Goal: Transaction & Acquisition: Download file/media

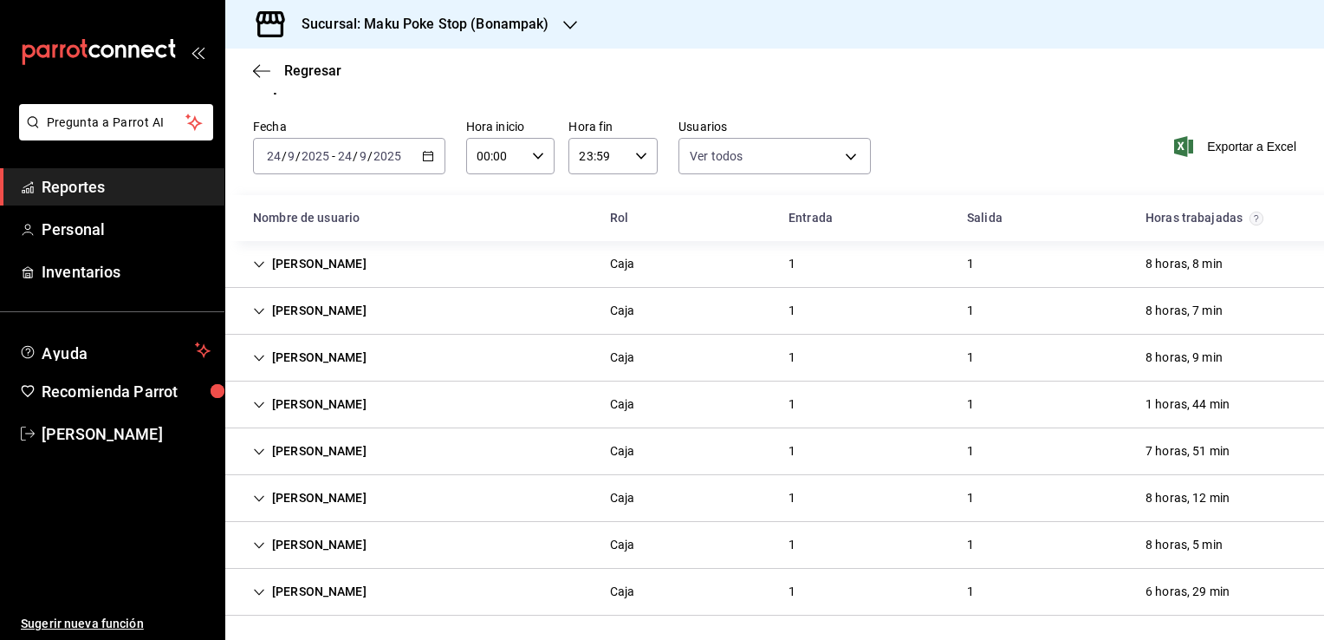
scroll to position [36, 0]
click at [565, 25] on icon "button" at bounding box center [570, 25] width 14 height 9
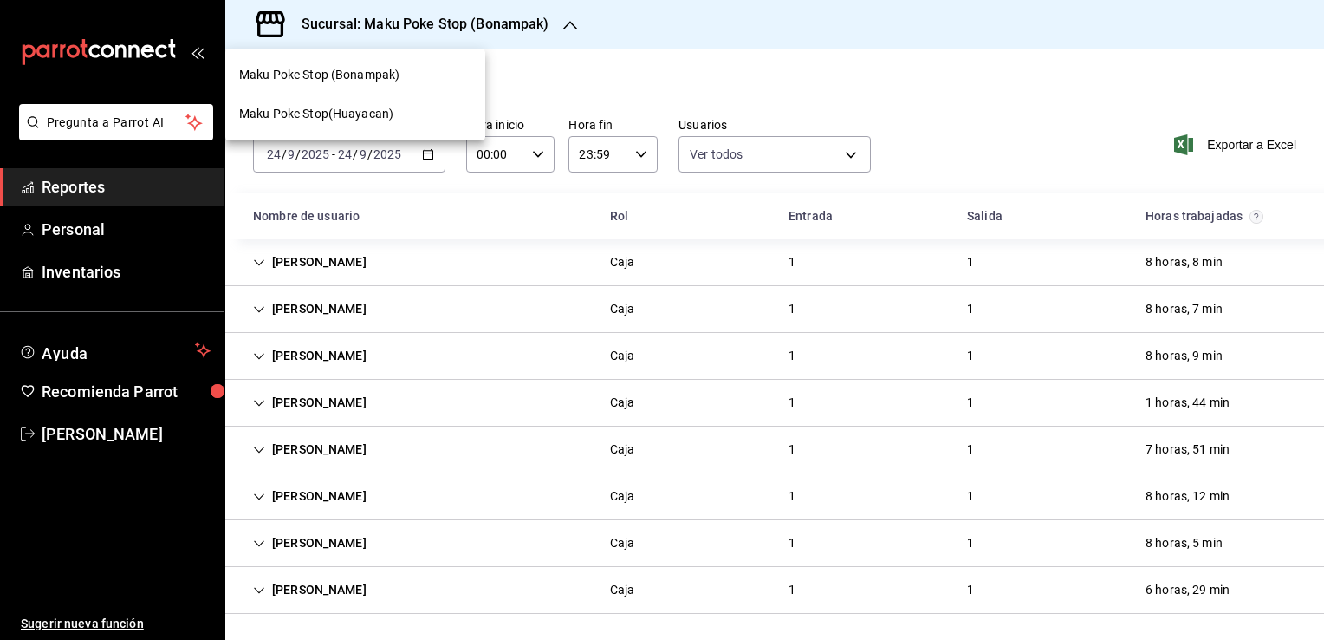
click at [394, 109] on div "Maku Poke Stop(Huayacan)" at bounding box center [355, 114] width 232 height 18
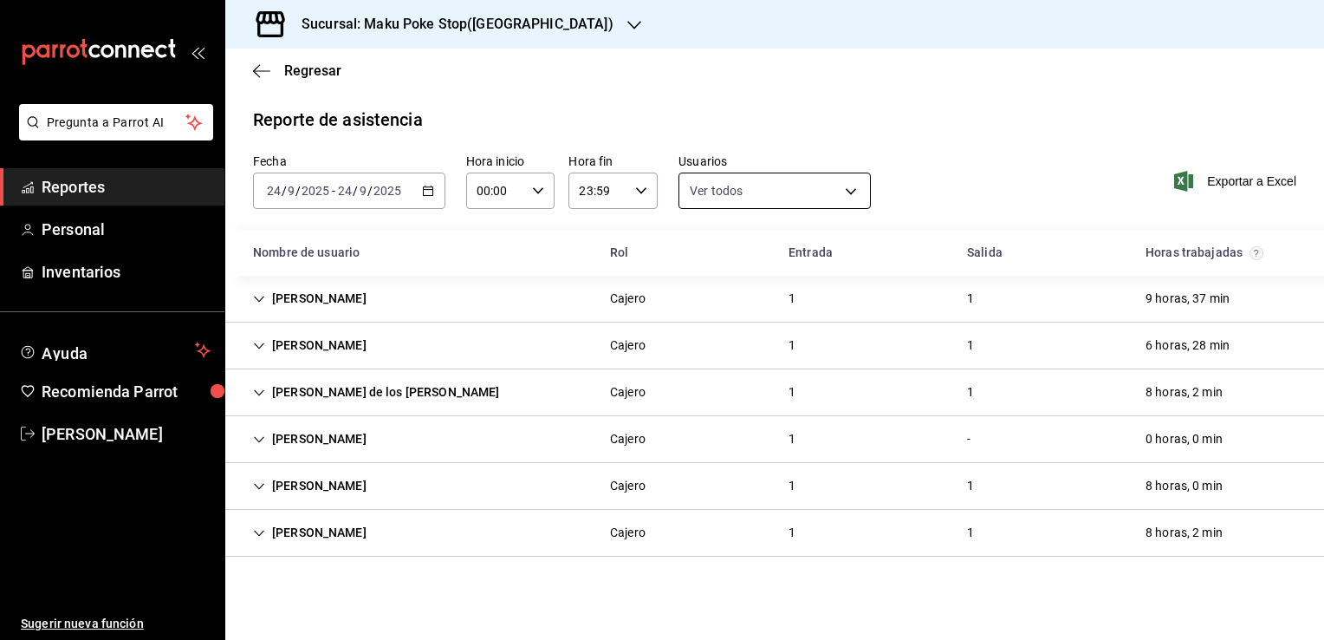
click at [846, 190] on body "Pregunta a Parrot AI Reportes Personal Inventarios Ayuda Recomienda Parrot [PER…" at bounding box center [662, 320] width 1324 height 640
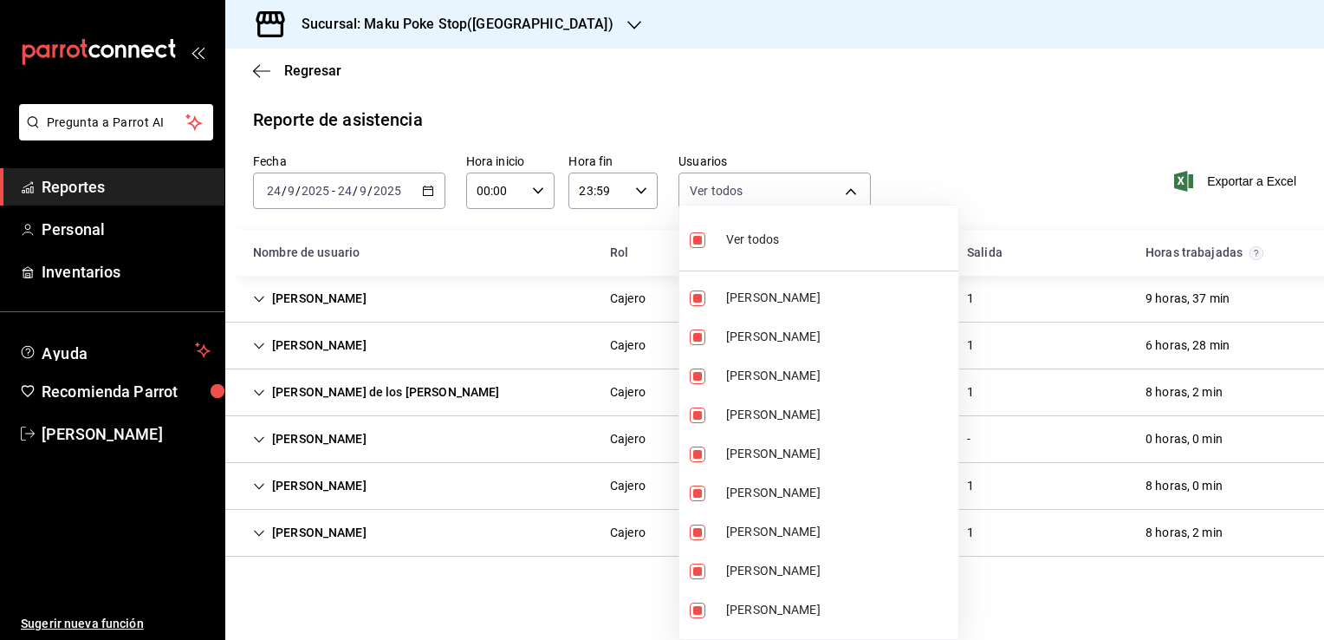
click at [698, 237] on input "checkbox" at bounding box center [698, 240] width 16 height 16
checkbox input "false"
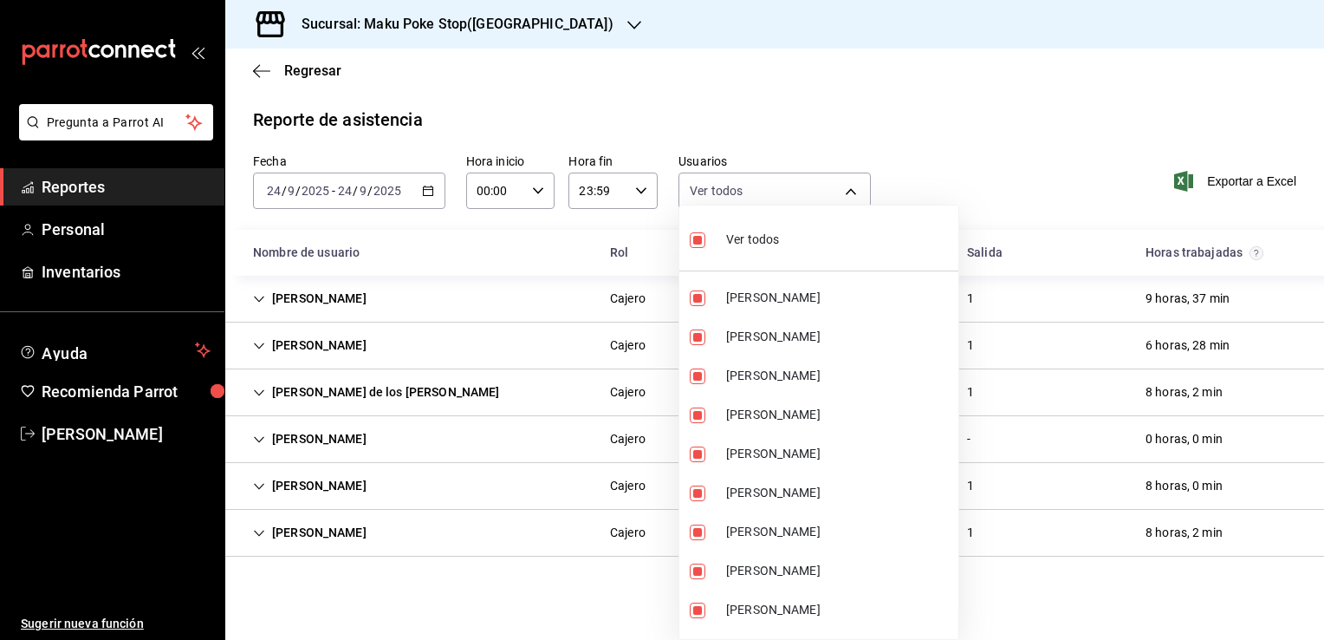
checkbox input "false"
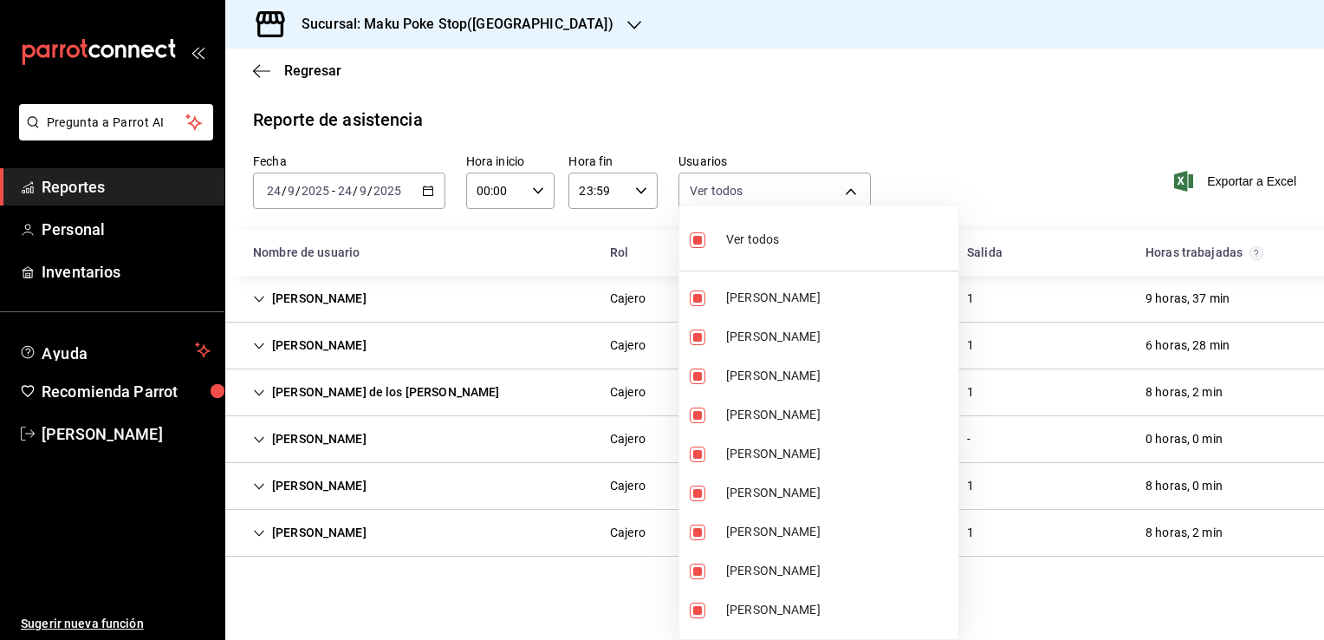
checkbox input "false"
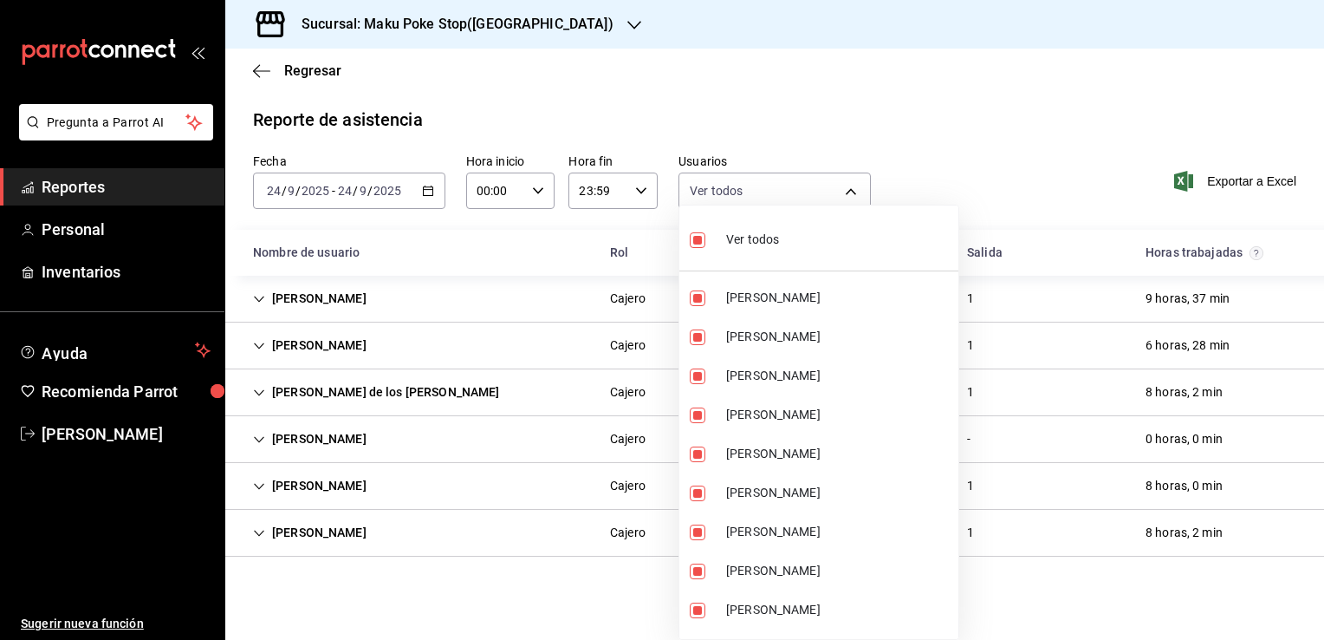
checkbox input "false"
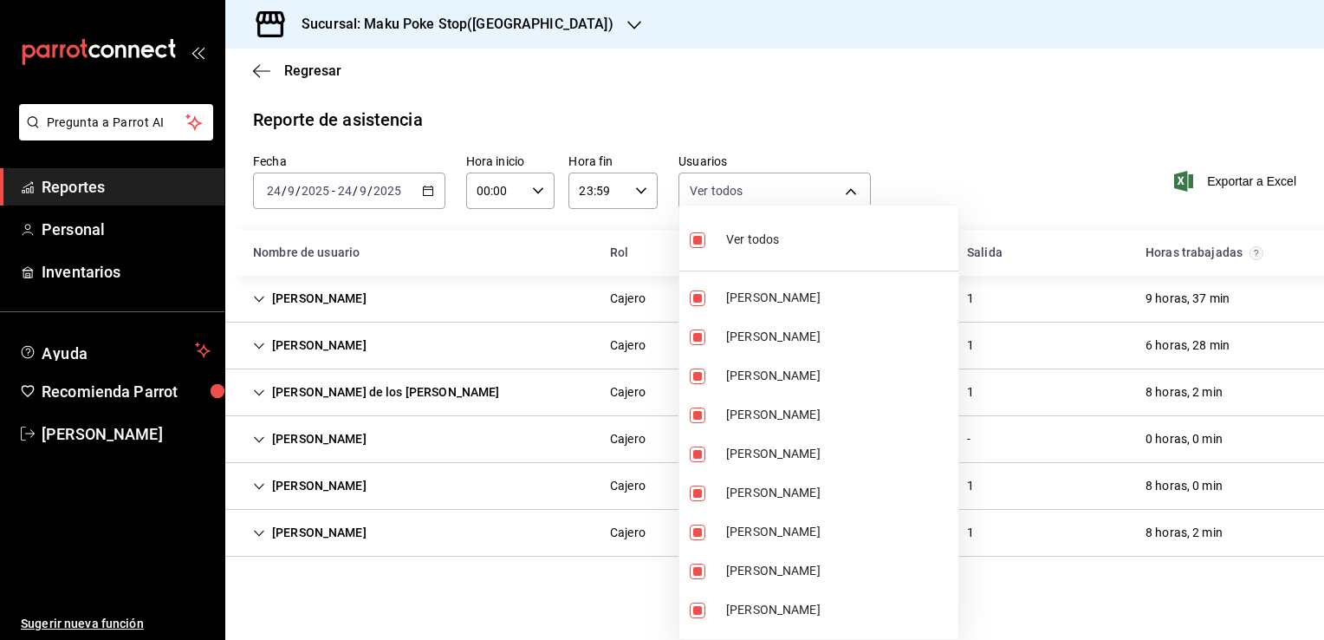
checkbox input "false"
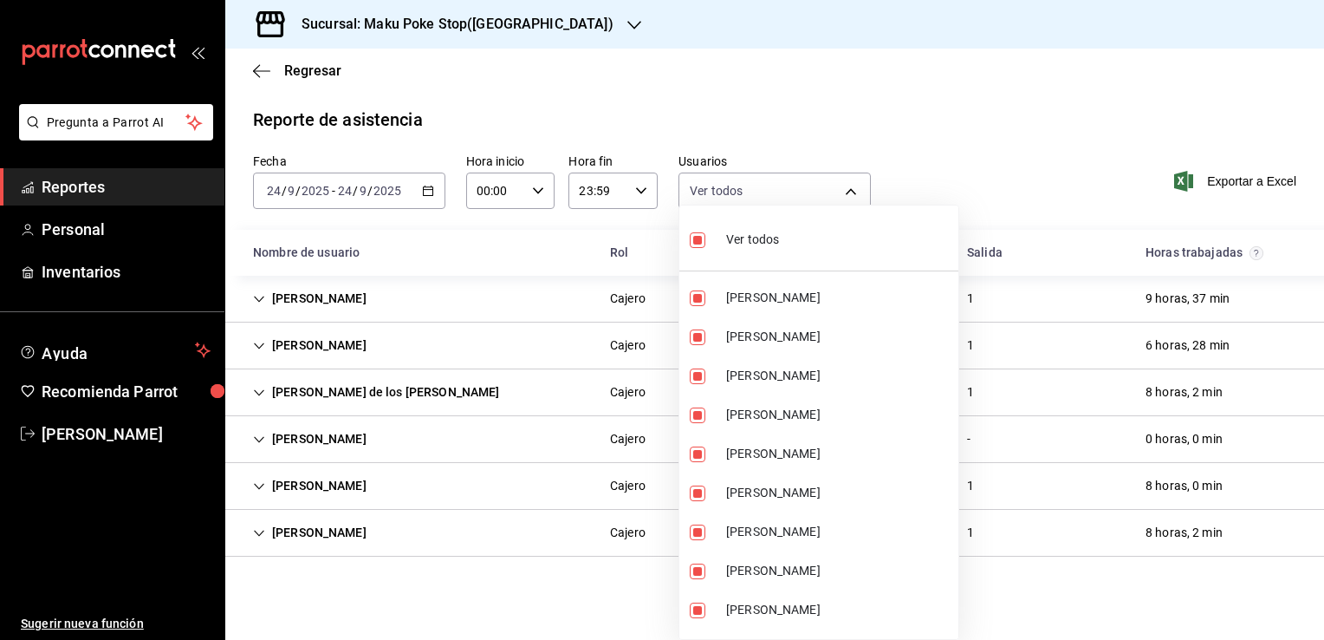
checkbox input "false"
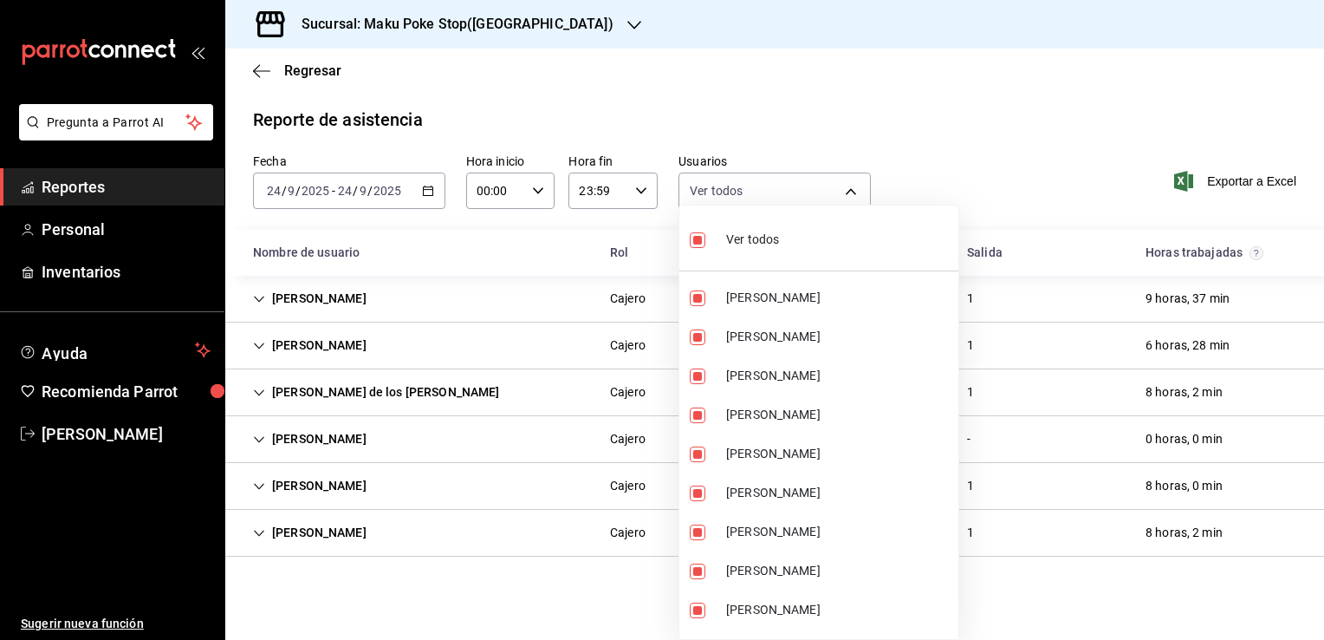
checkbox input "false"
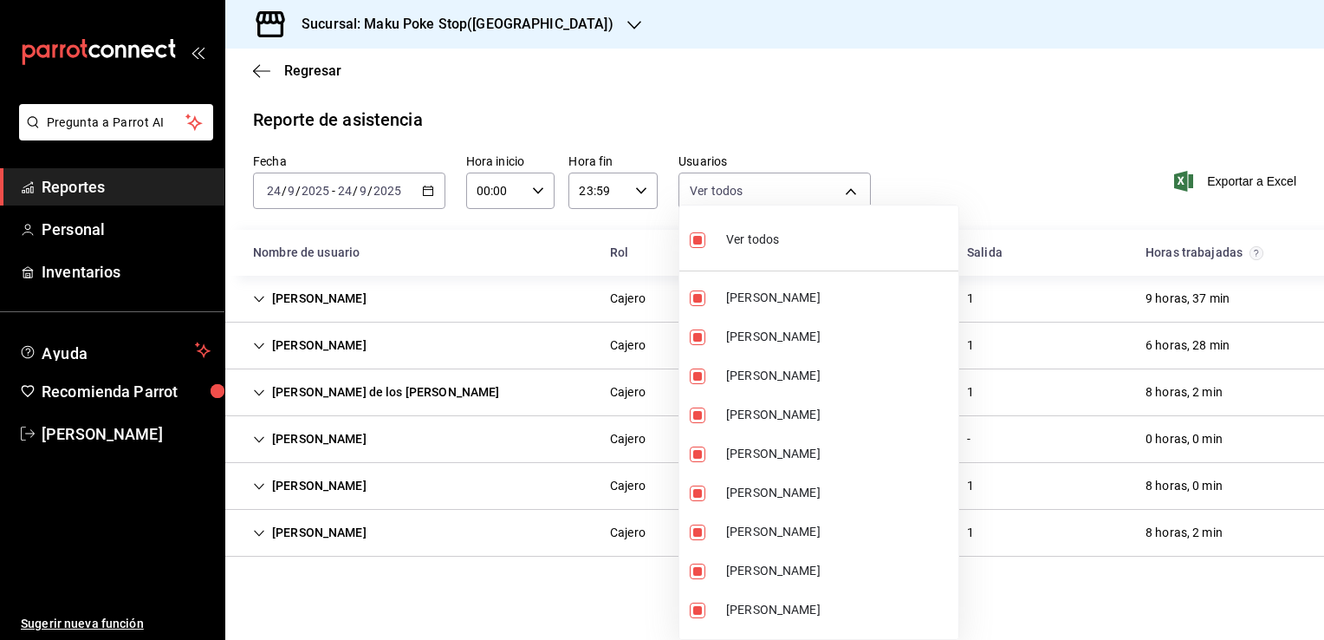
checkbox input "false"
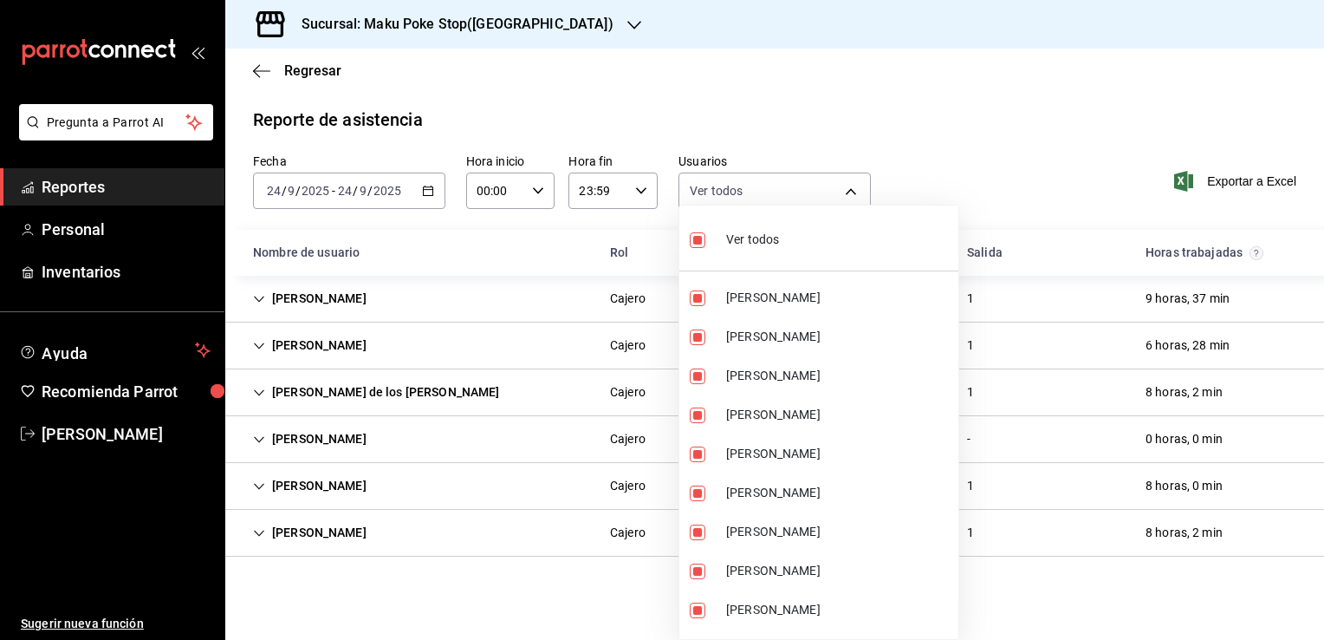
checkbox input "false"
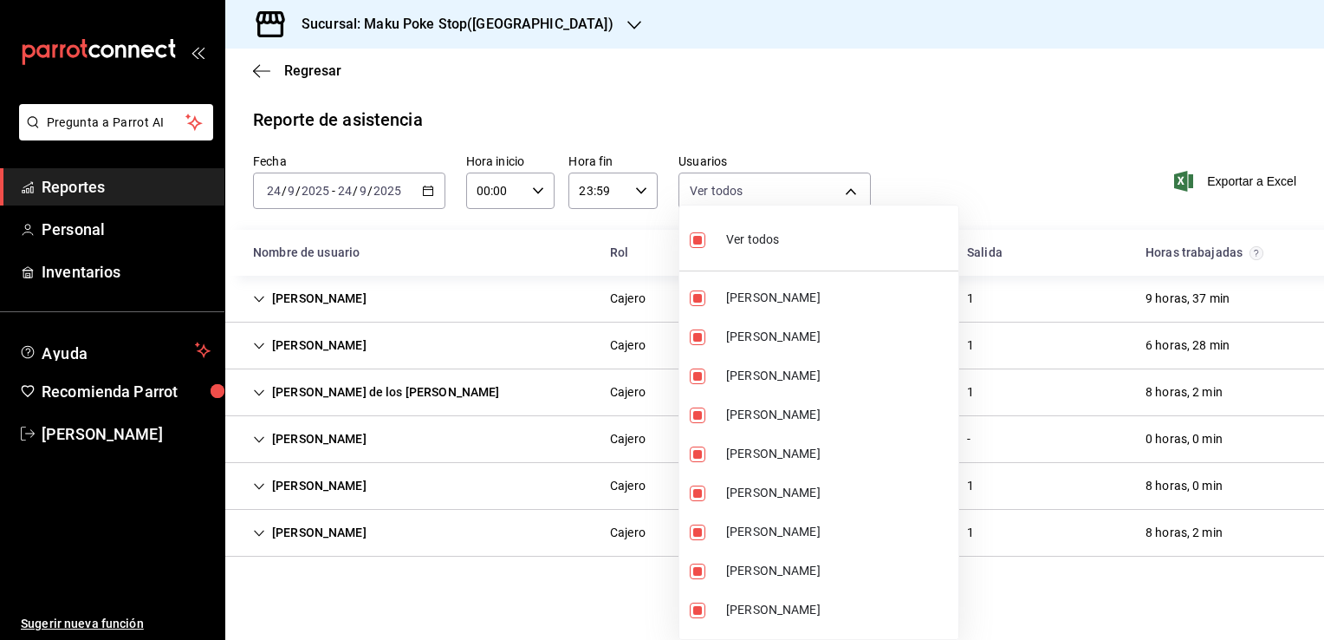
checkbox input "false"
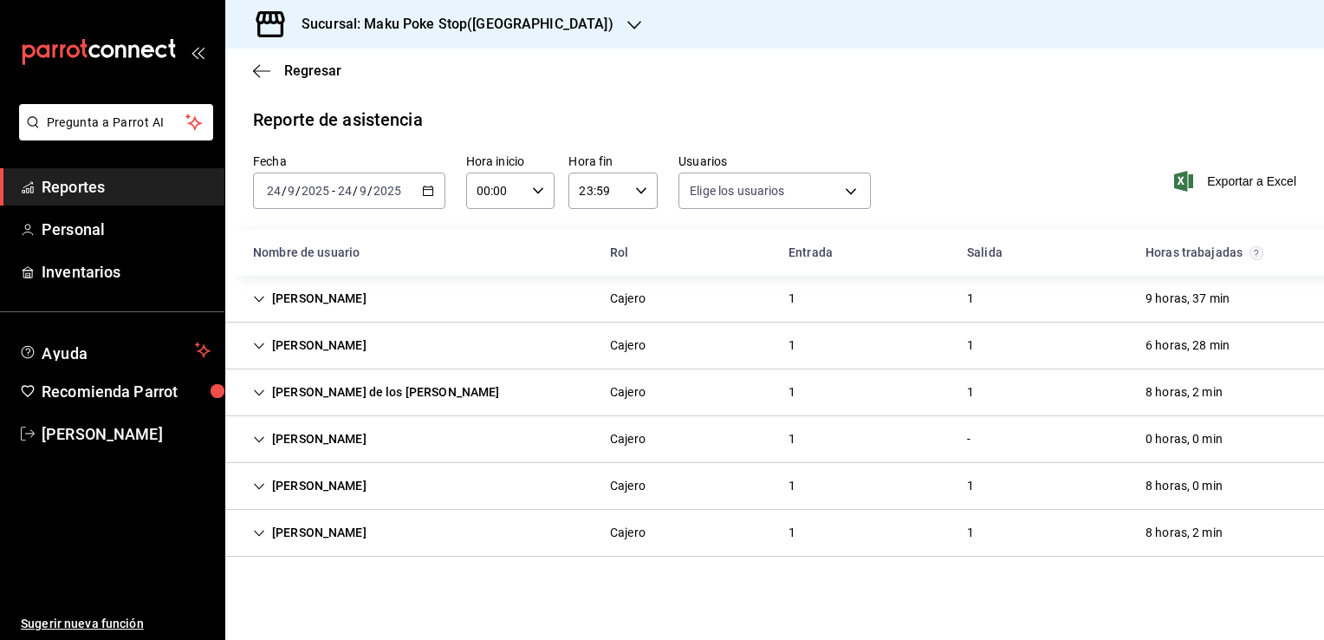
click at [114, 183] on span "Reportes" at bounding box center [126, 186] width 169 height 23
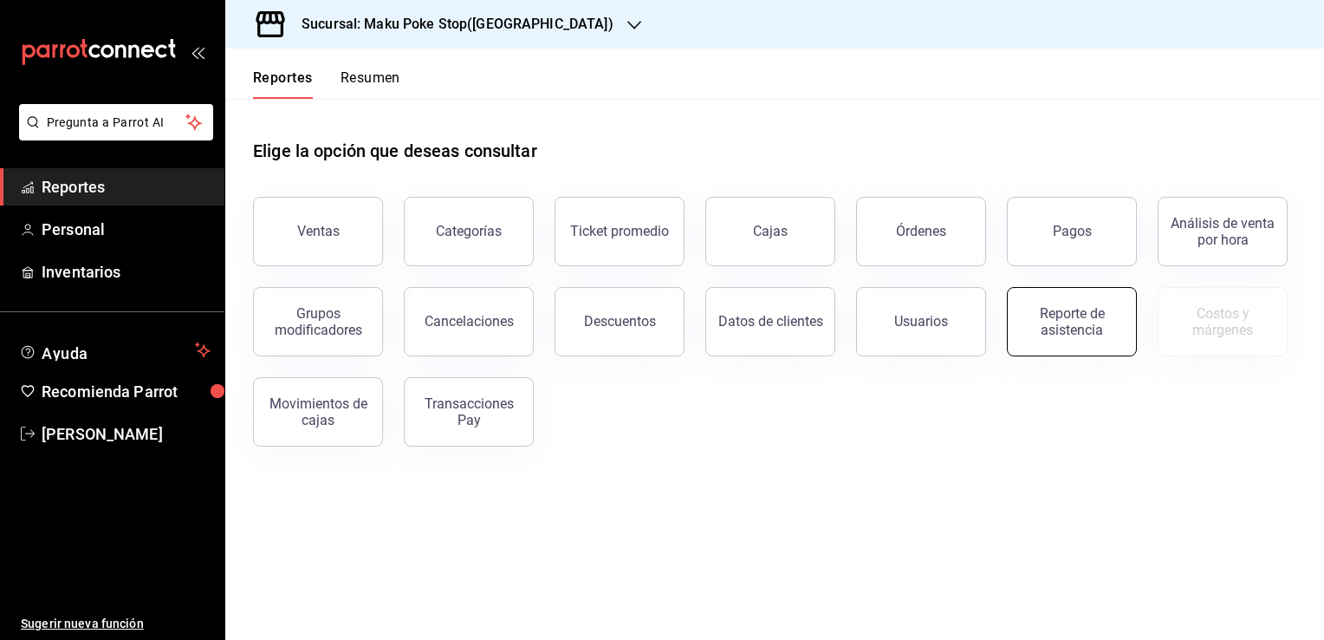
click at [1053, 317] on div "Reporte de asistencia" at bounding box center [1071, 321] width 107 height 33
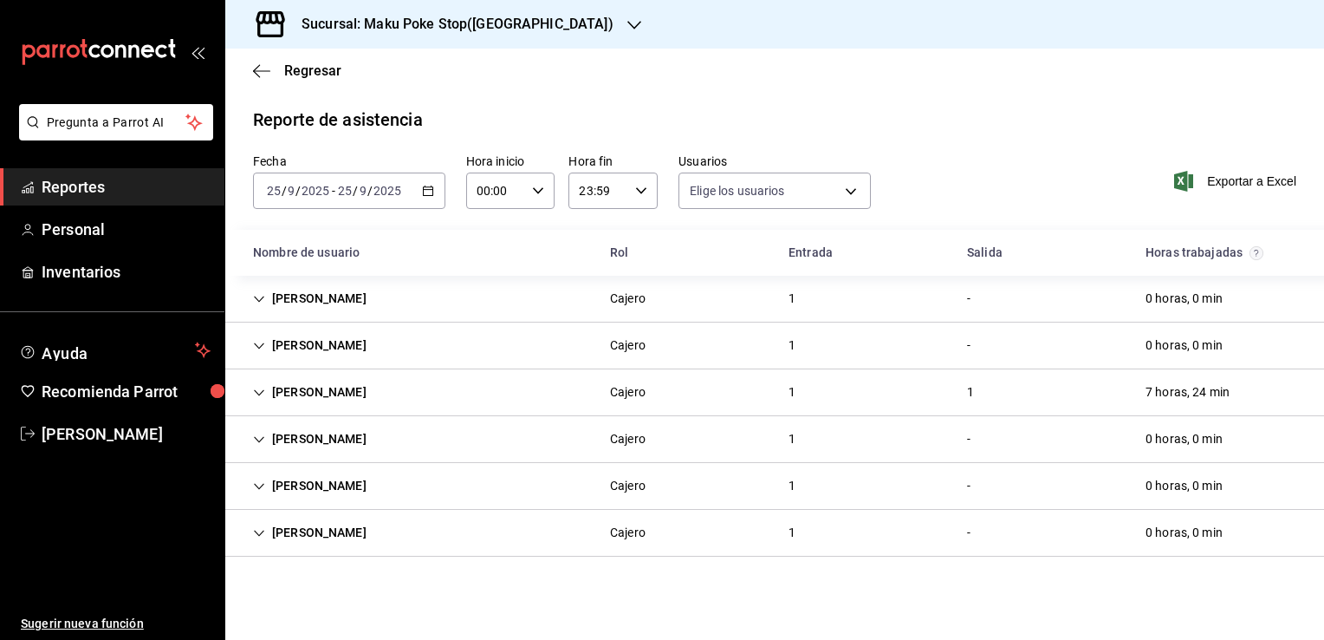
type input "37185684-2c82-46f3-bd28-d79b42c69e81,35a21b67-2512-415b-aef5-8bad569687a2,8dbff…"
click at [427, 192] on icon "button" at bounding box center [428, 191] width 12 height 12
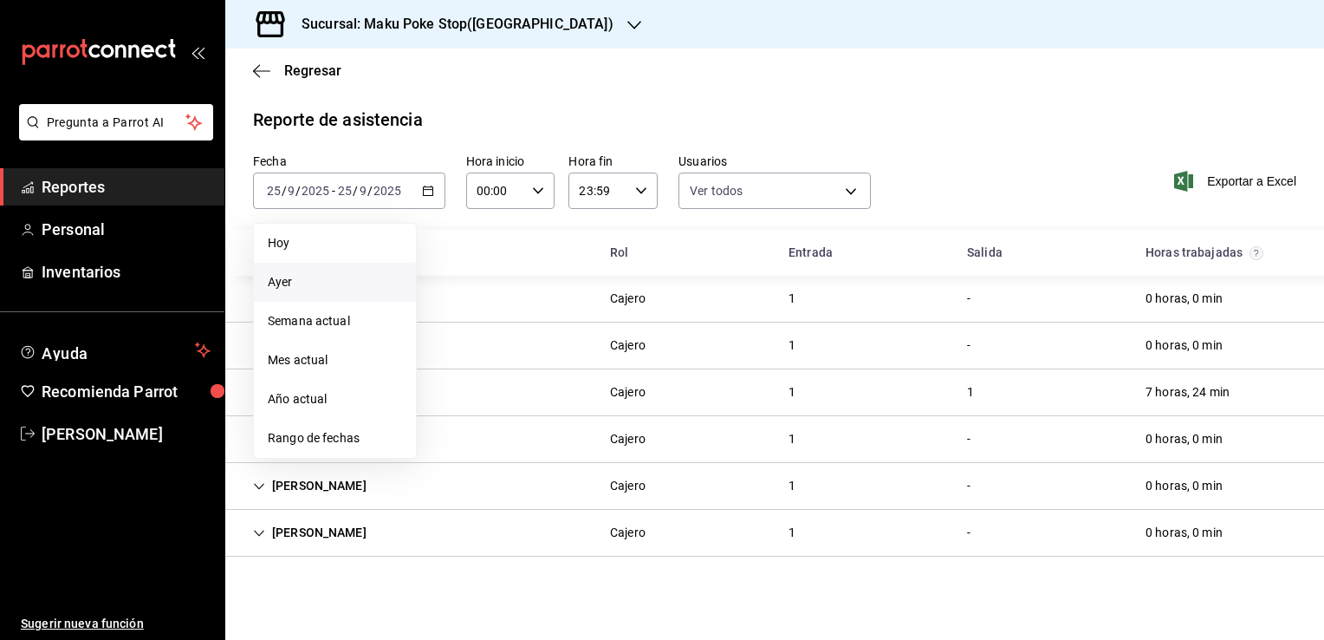
click at [298, 285] on span "Ayer" at bounding box center [335, 282] width 134 height 18
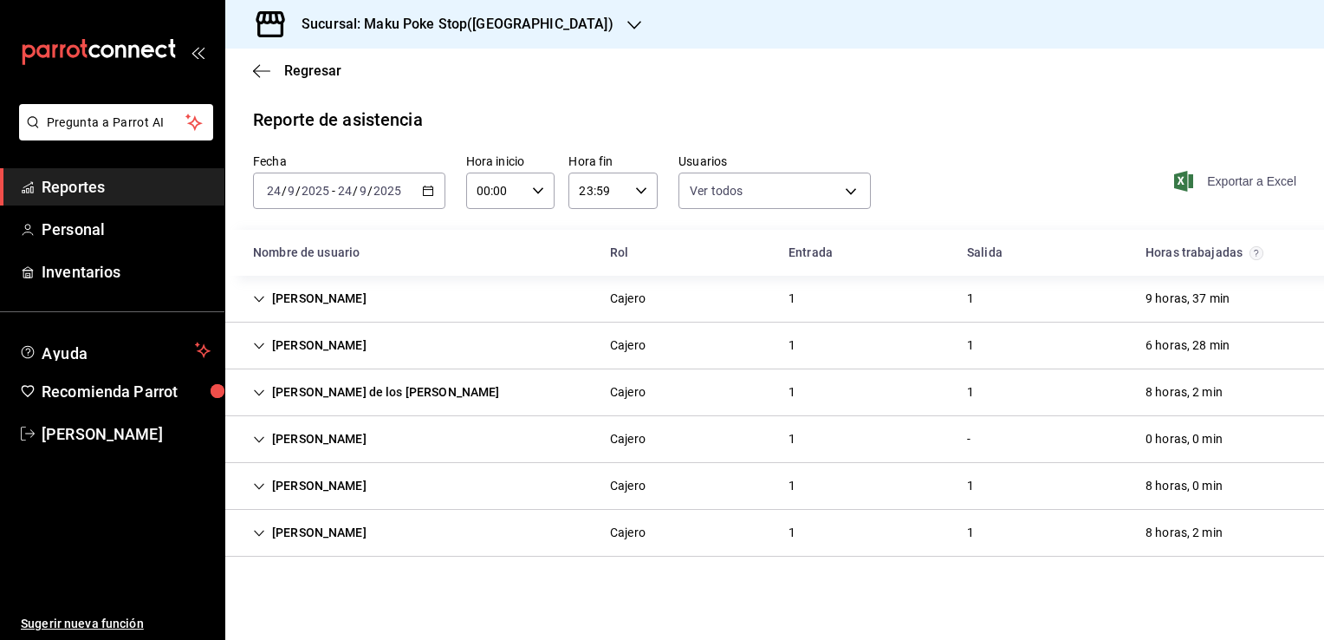
click at [1271, 179] on span "Exportar a Excel" at bounding box center [1237, 181] width 119 height 21
click at [627, 23] on icon "button" at bounding box center [634, 25] width 14 height 9
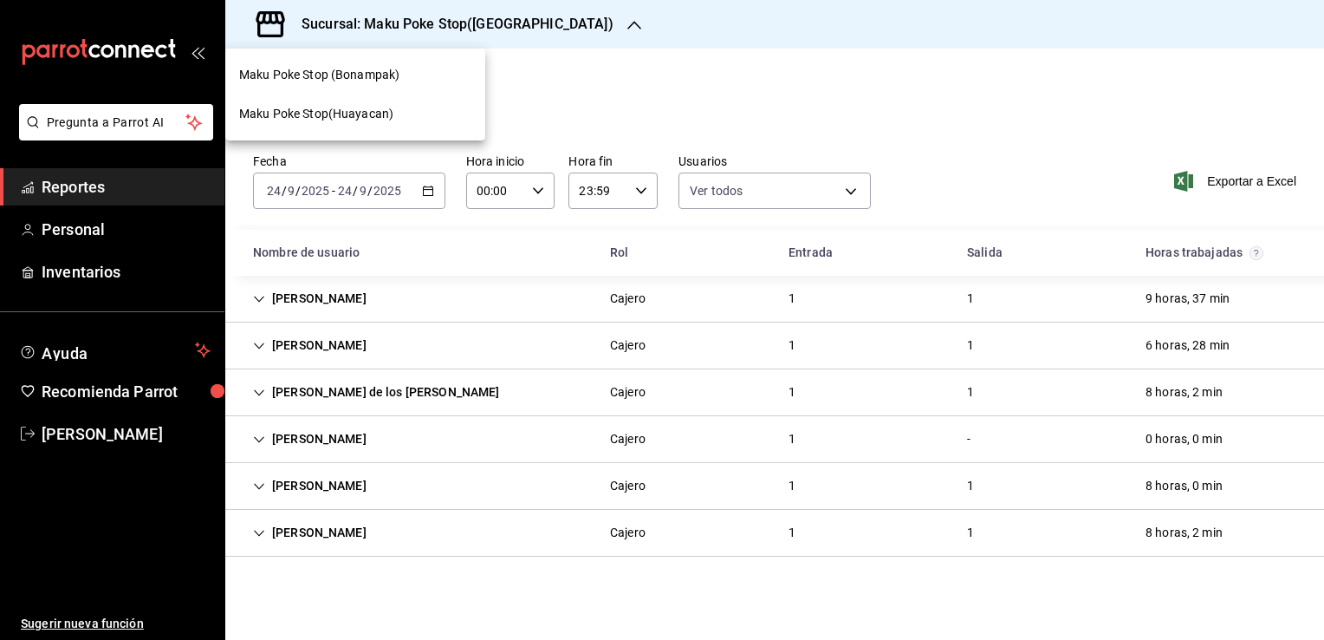
click at [563, 23] on div at bounding box center [662, 320] width 1324 height 640
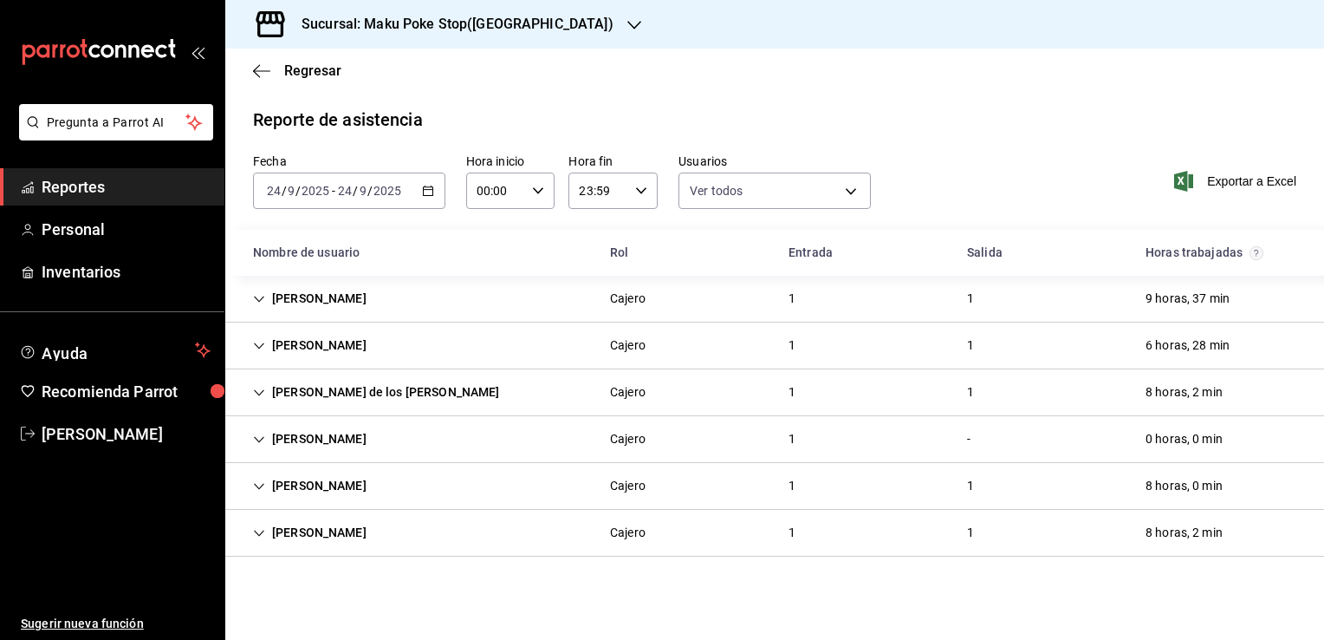
click at [627, 23] on icon "button" at bounding box center [634, 25] width 14 height 9
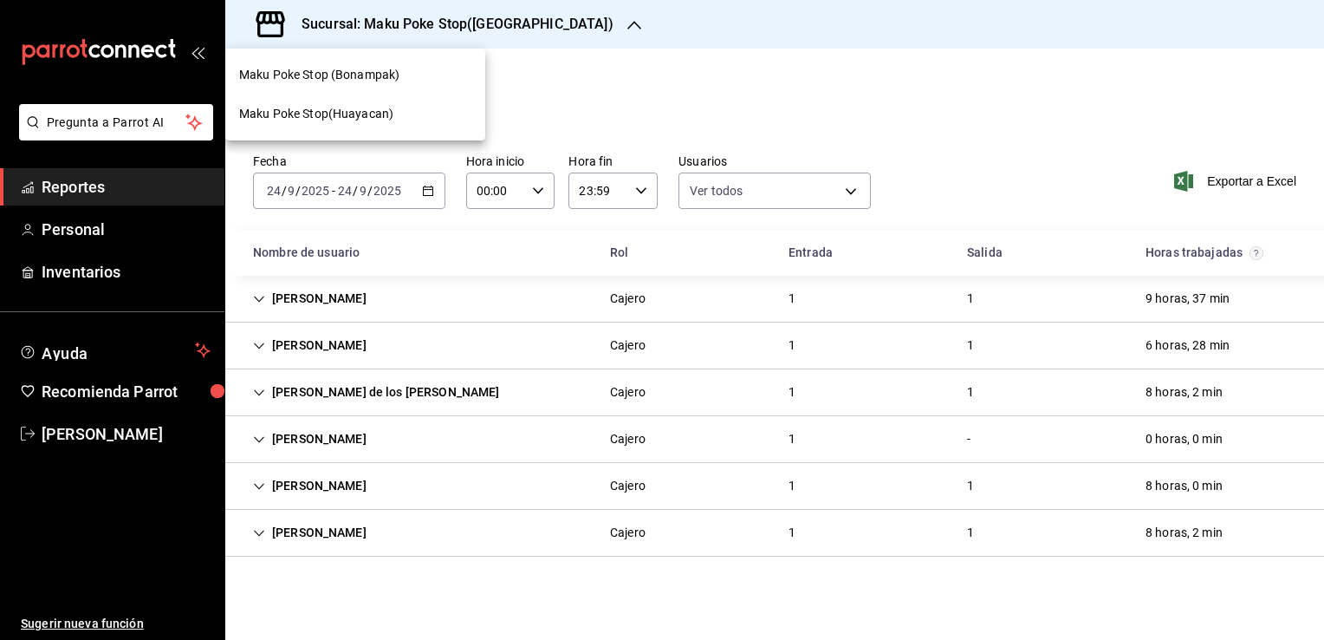
click at [388, 76] on span "Maku Poke Stop (Bonampak)" at bounding box center [319, 75] width 160 height 18
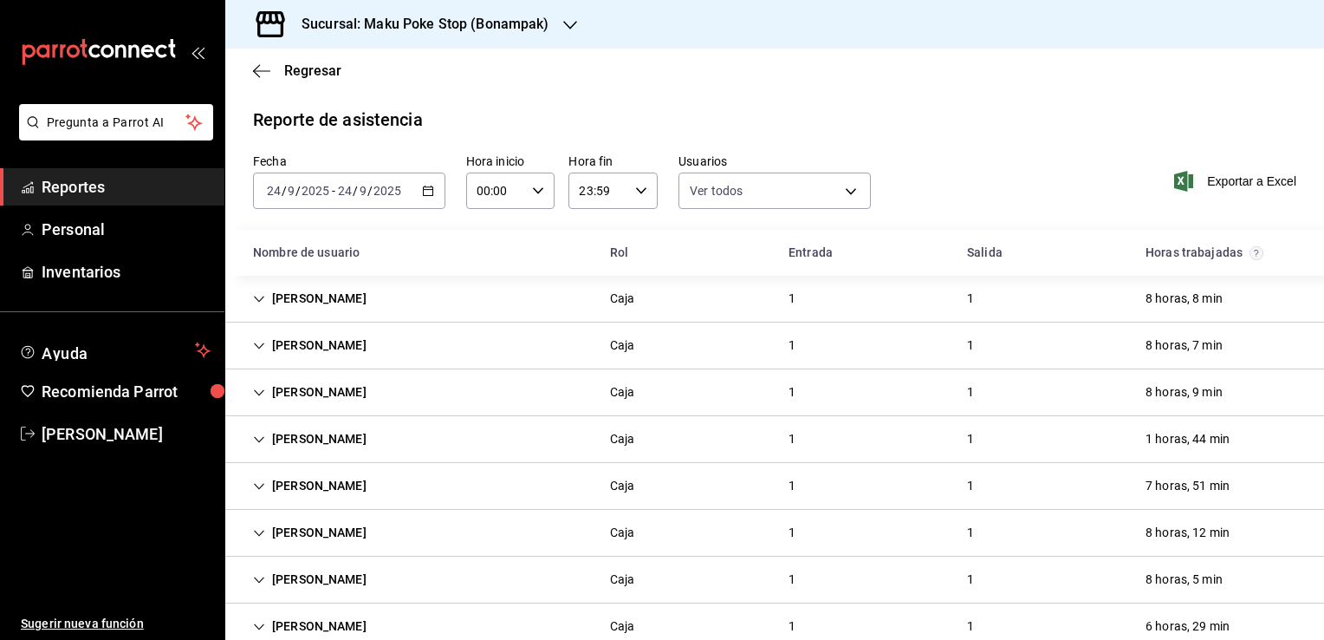
click at [432, 195] on div "[DATE] [DATE] - [DATE] [DATE]" at bounding box center [349, 190] width 192 height 36
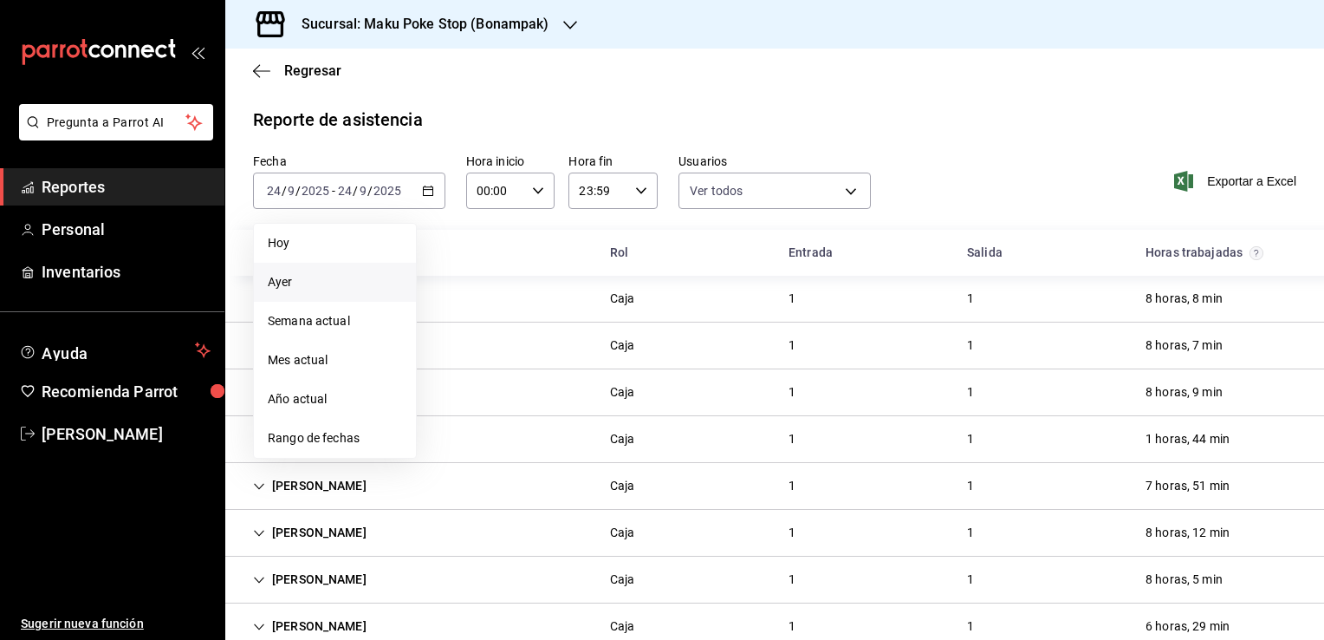
click at [296, 286] on span "Ayer" at bounding box center [335, 282] width 134 height 18
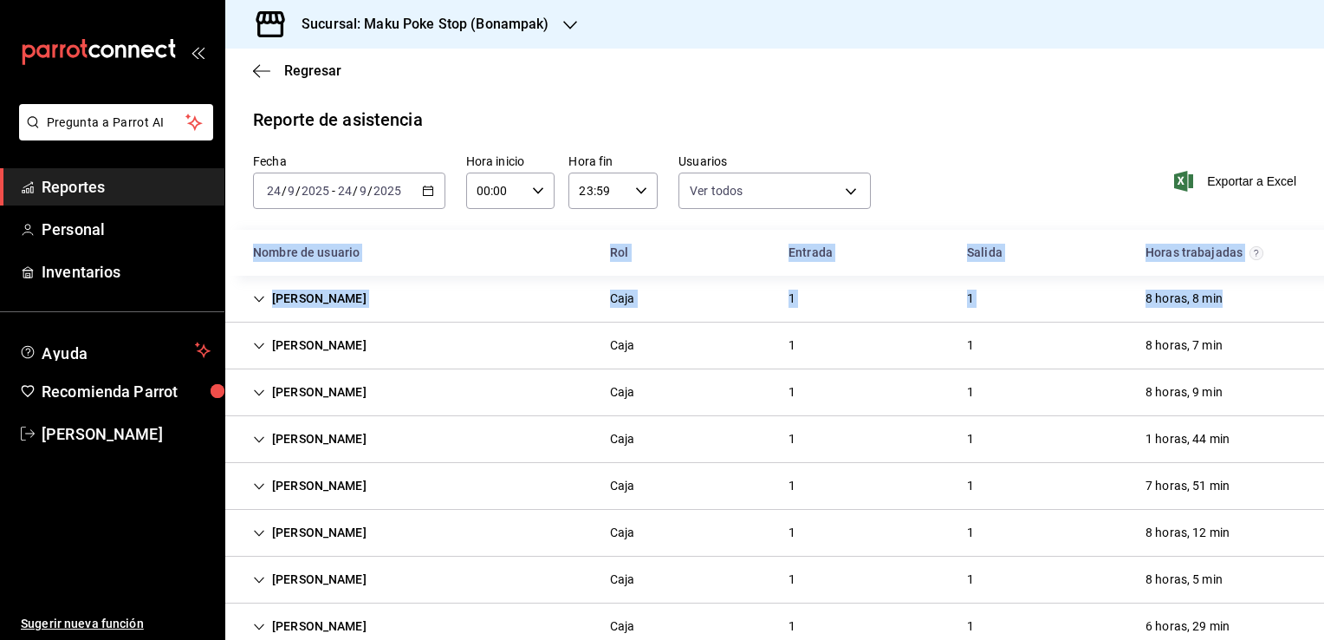
drag, startPoint x: 1310, startPoint y: 173, endPoint x: 1315, endPoint y: 276, distance: 102.4
click at [1315, 276] on div "Regresar Reporte de asistencia Fecha [DATE] [DATE] - [DATE] [DATE] Hora inicio …" at bounding box center [774, 344] width 1099 height 591
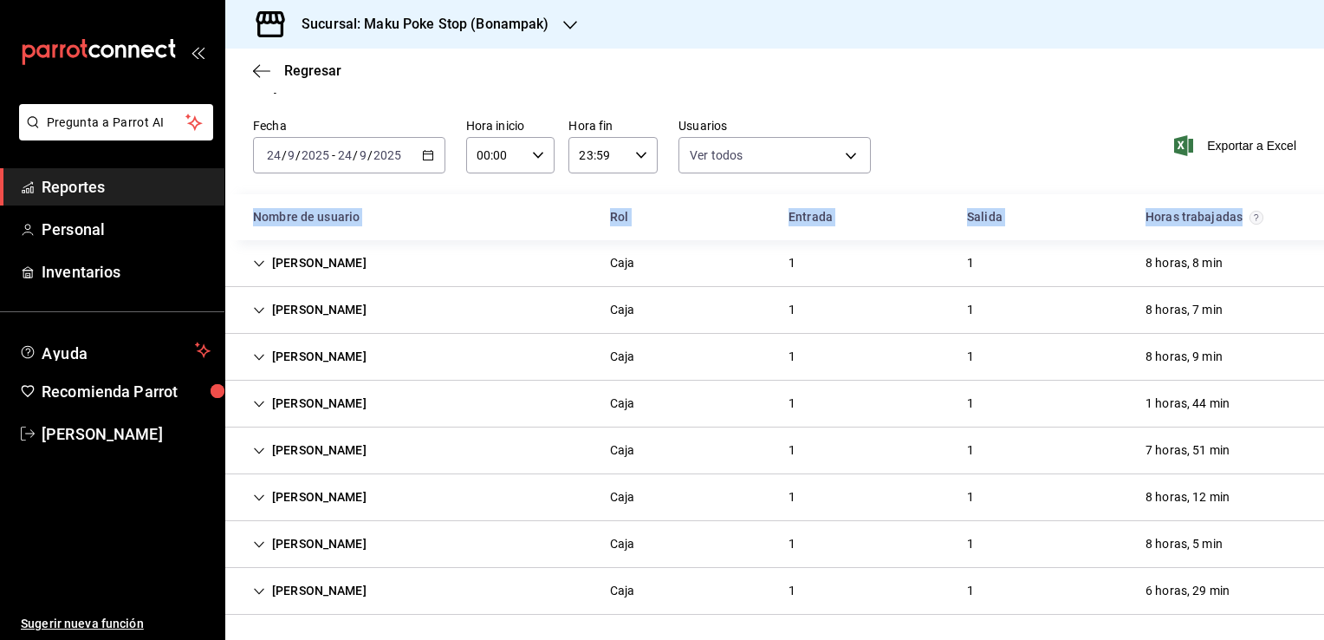
scroll to position [36, 0]
click at [1244, 142] on span "Exportar a Excel" at bounding box center [1237, 144] width 119 height 21
click at [1244, 142] on span "Exportando a excel..." at bounding box center [1226, 145] width 140 height 16
